Goal: Task Accomplishment & Management: Use online tool/utility

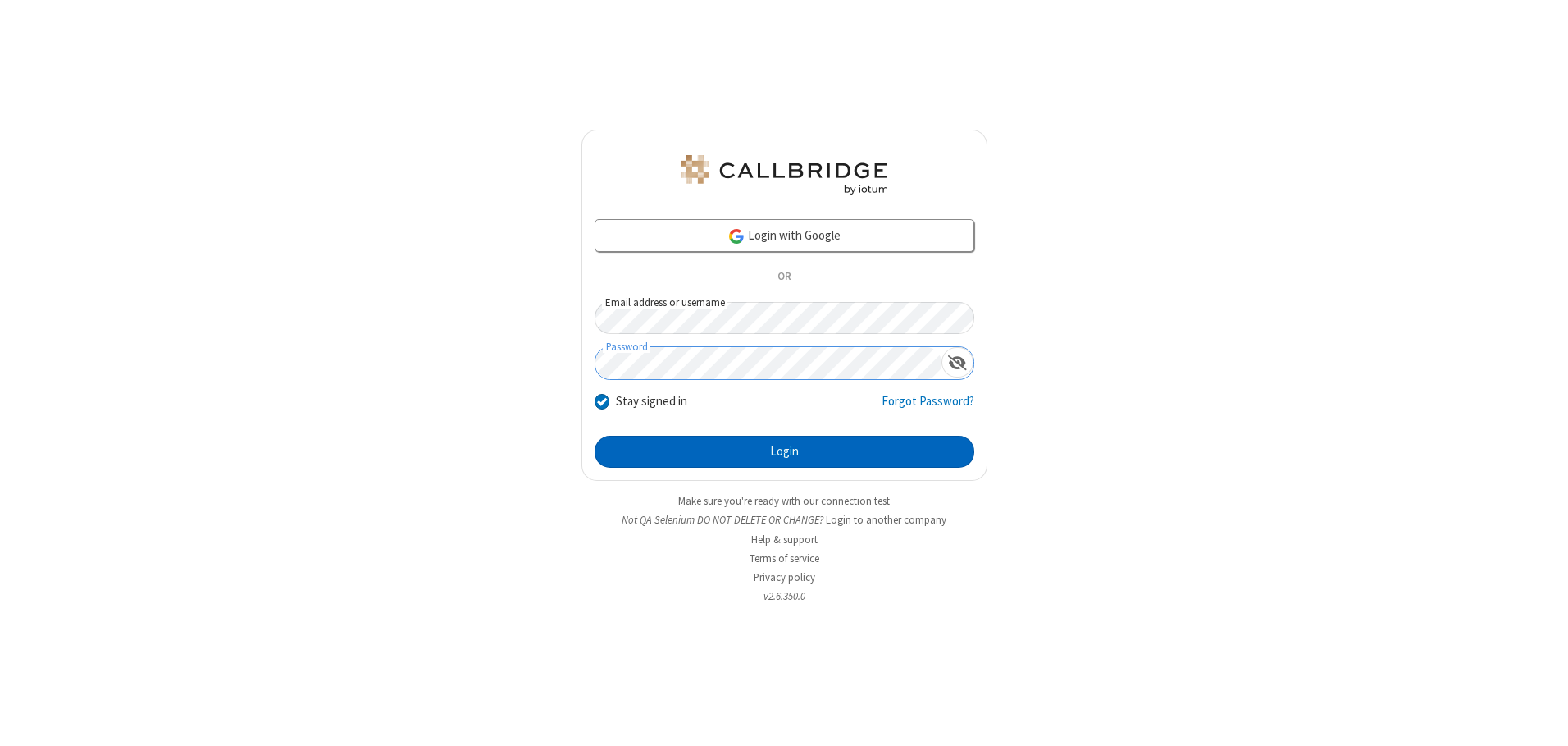
click at [784, 451] on button "Login" at bounding box center [784, 452] width 379 height 33
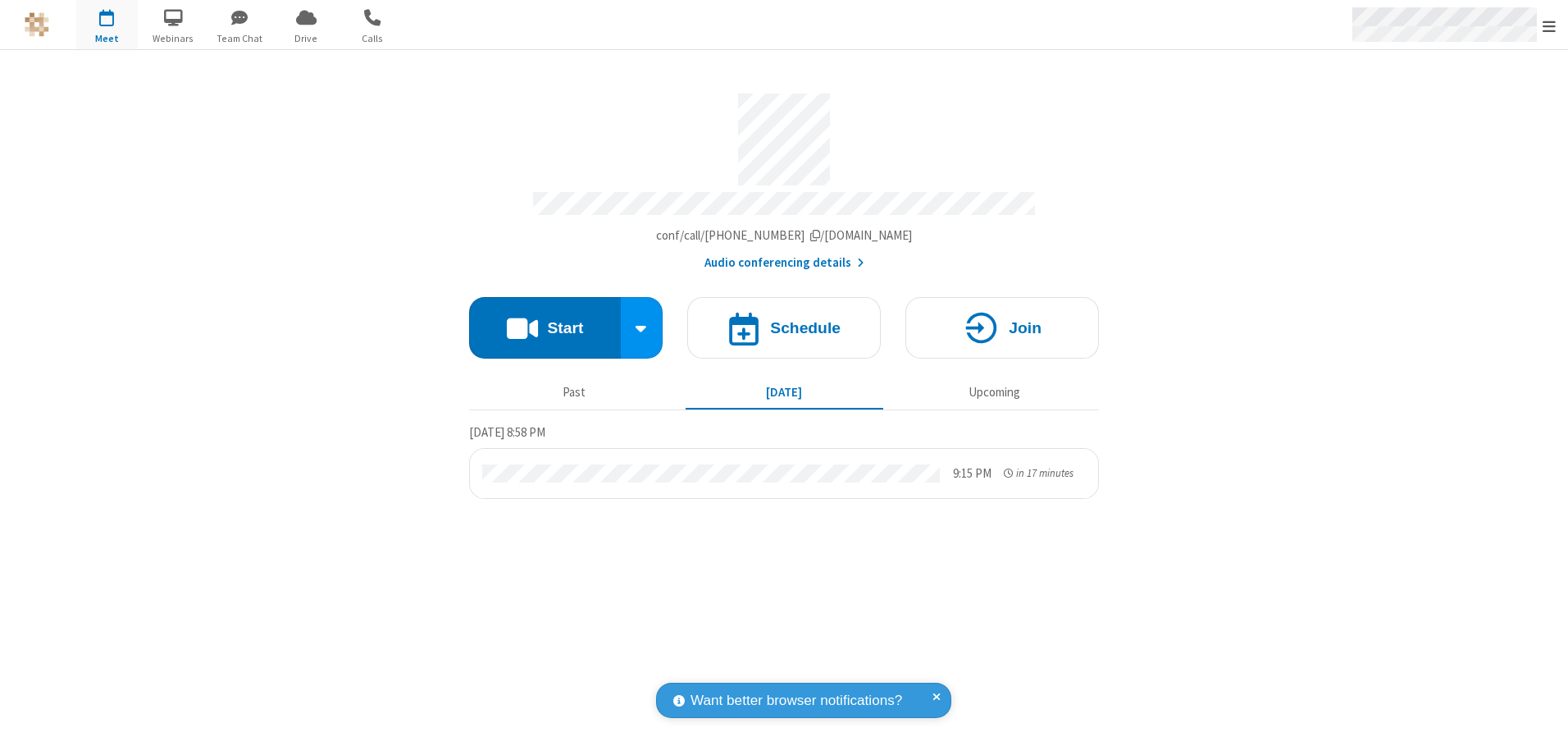
click at [1550, 25] on span "Open menu" at bounding box center [1549, 26] width 13 height 17
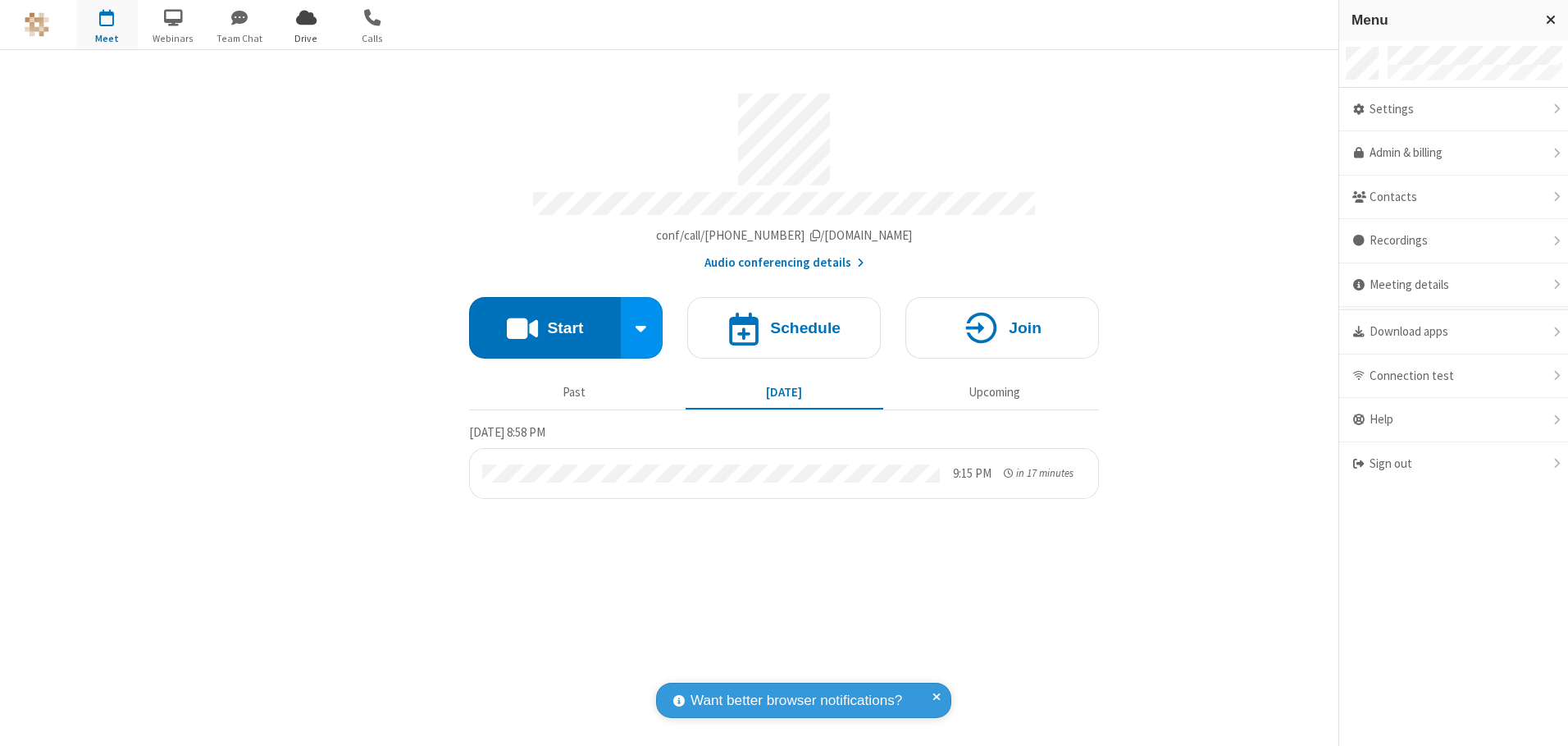
click at [306, 38] on span "Drive" at bounding box center [306, 38] width 62 height 15
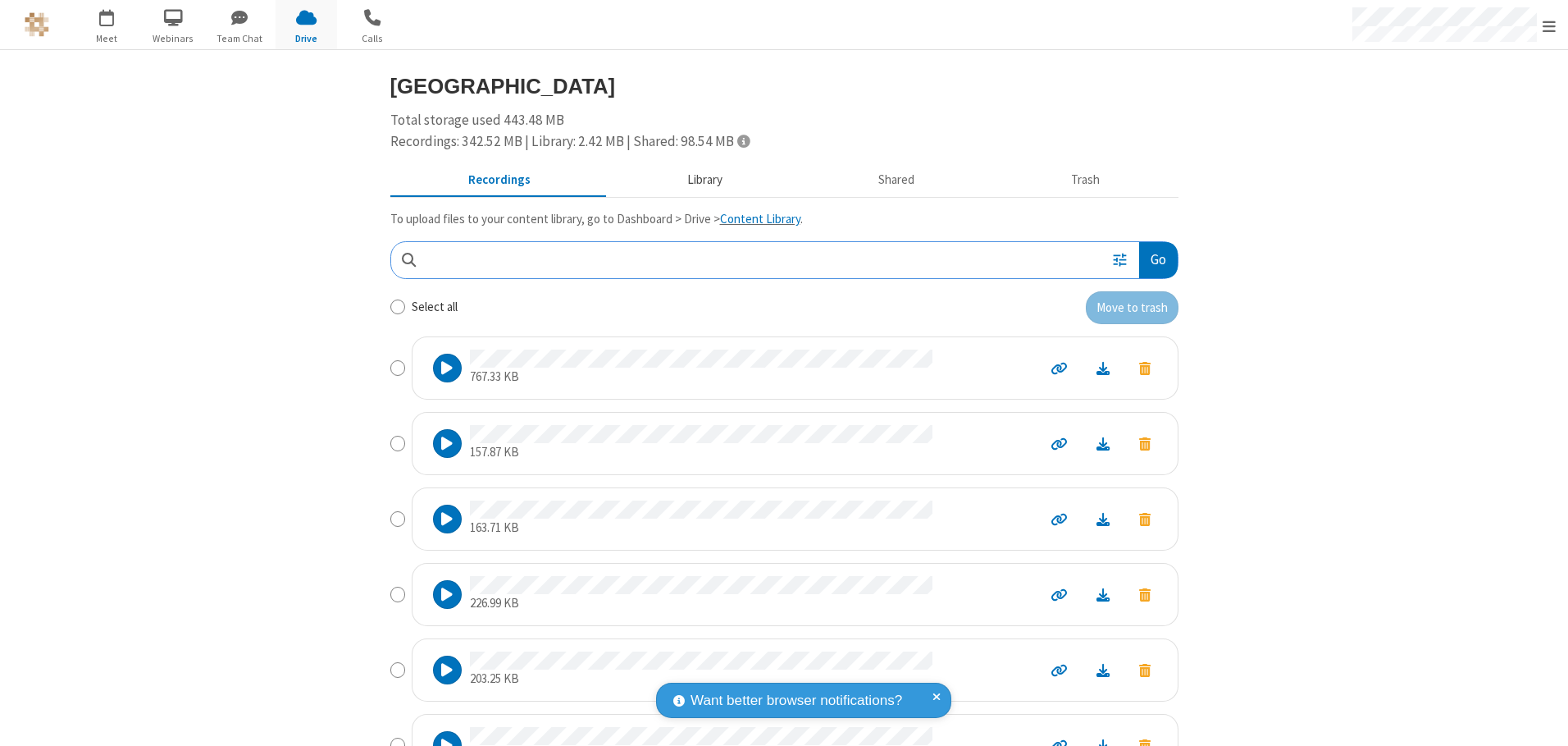
click at [697, 180] on button "Library" at bounding box center [705, 181] width 192 height 31
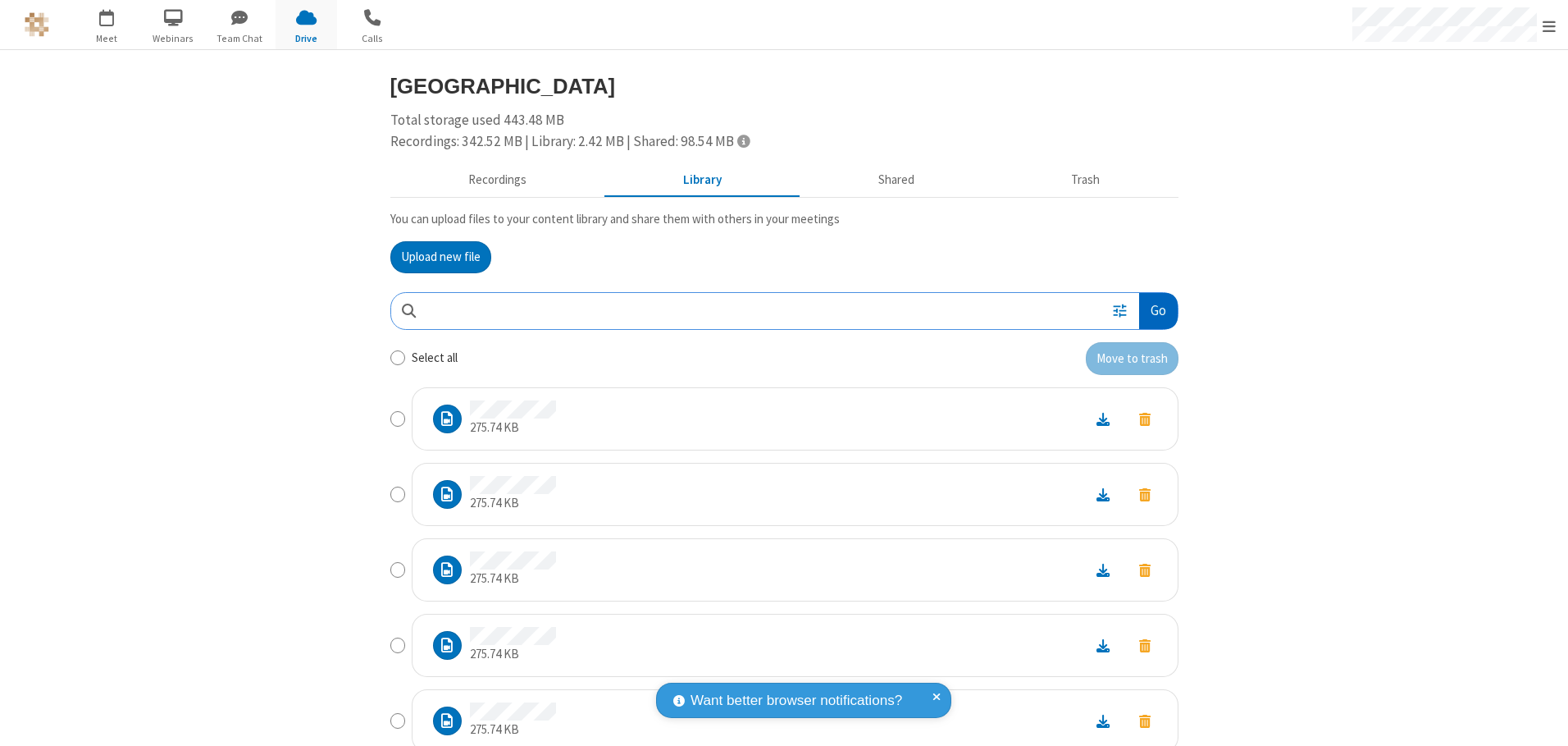
click at [1152, 311] on button "Go" at bounding box center [1157, 311] width 37 height 37
click at [434, 257] on button "Upload new file" at bounding box center [441, 258] width 101 height 33
